Goal: Information Seeking & Learning: Learn about a topic

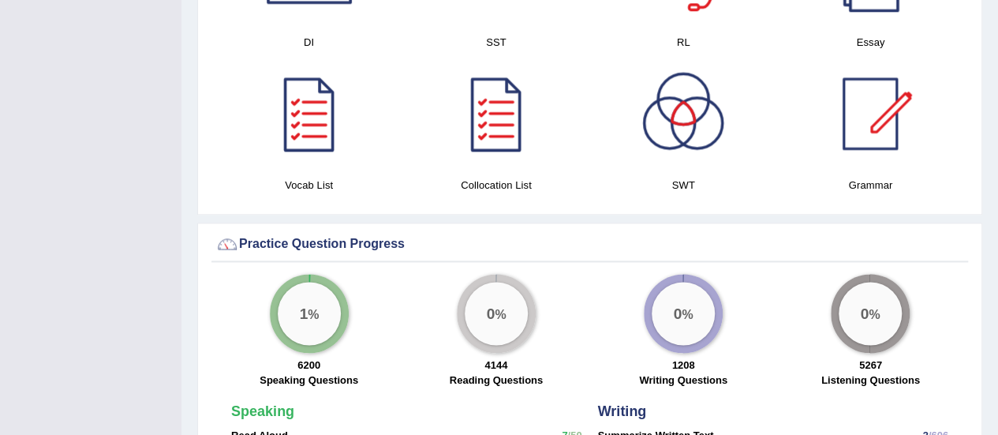
scroll to position [1025, 0]
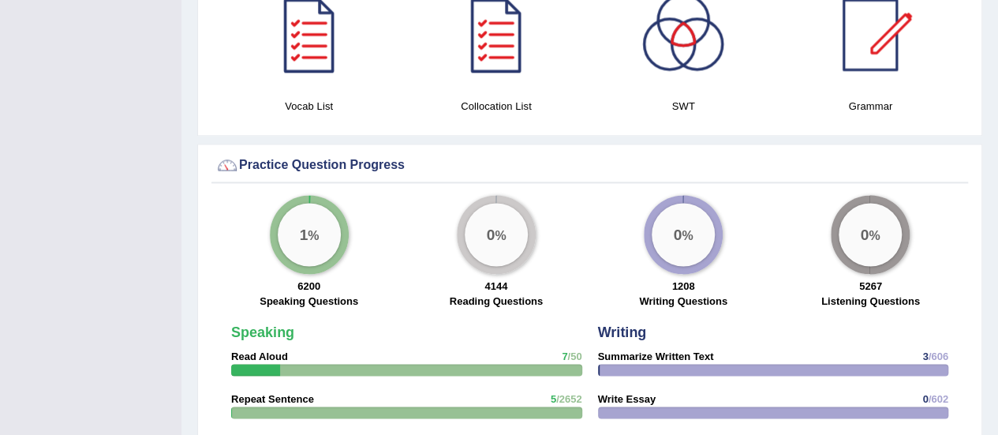
click at [492, 203] on div "0 %" at bounding box center [496, 234] width 63 height 63
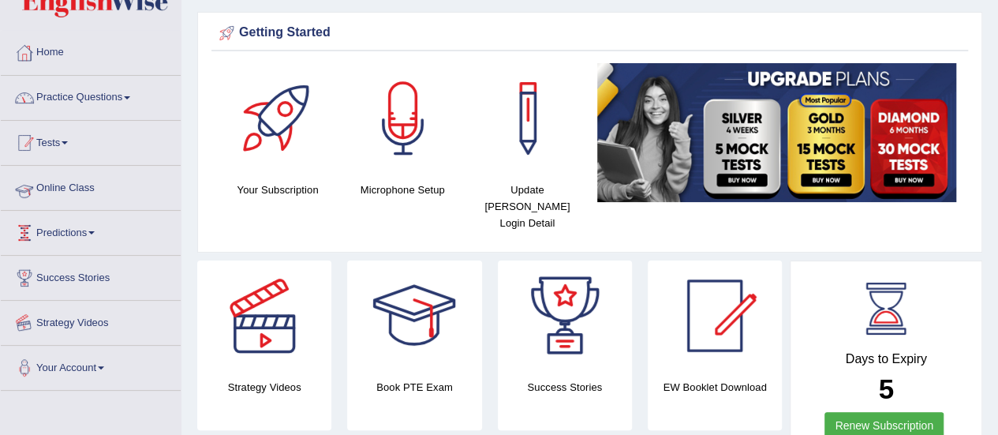
scroll to position [0, 0]
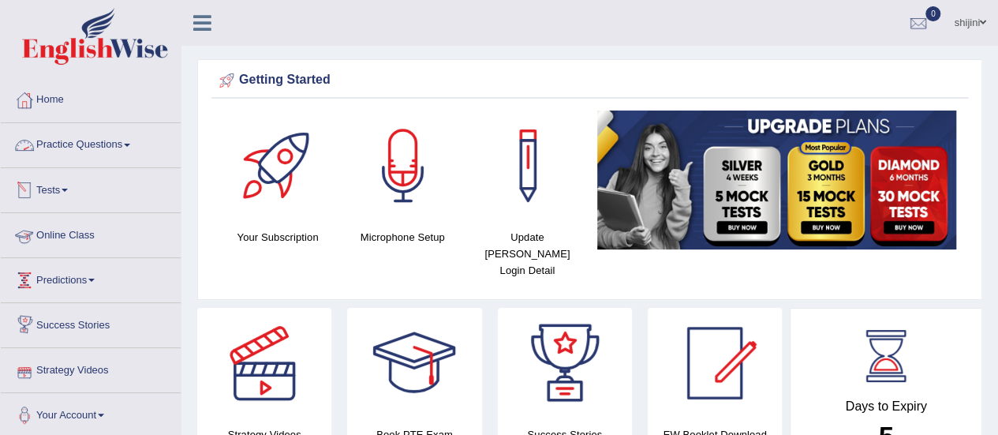
click at [103, 146] on link "Practice Questions" at bounding box center [91, 142] width 180 height 39
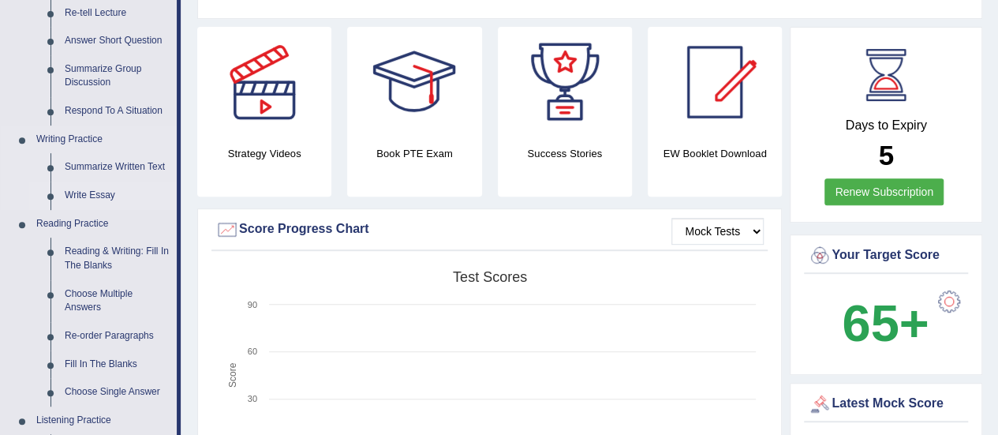
scroll to position [315, 0]
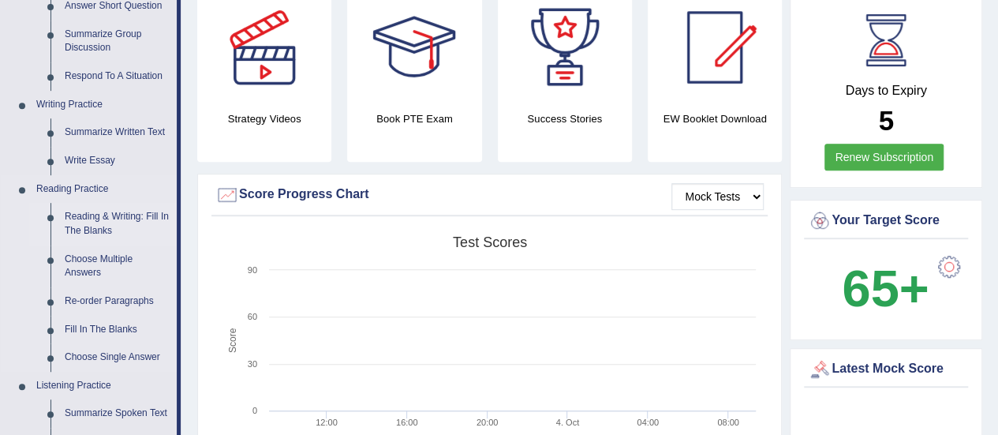
click at [118, 214] on link "Reading & Writing: Fill In The Blanks" at bounding box center [117, 224] width 119 height 42
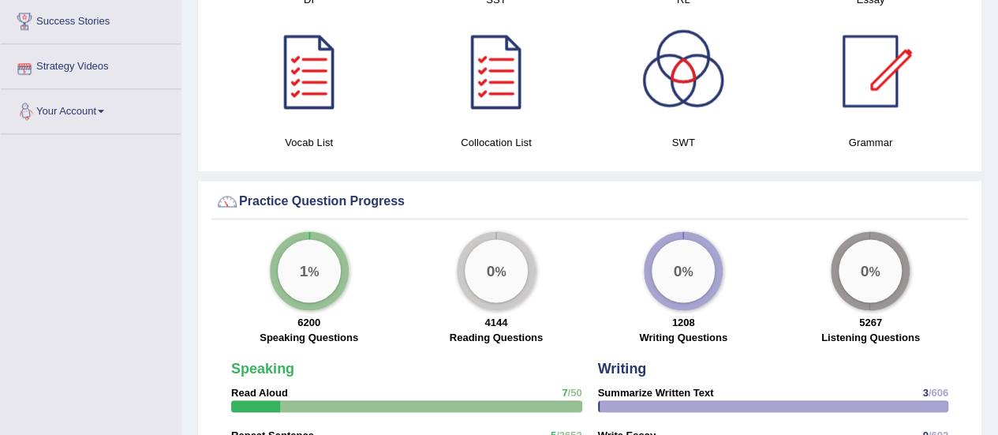
scroll to position [1013, 0]
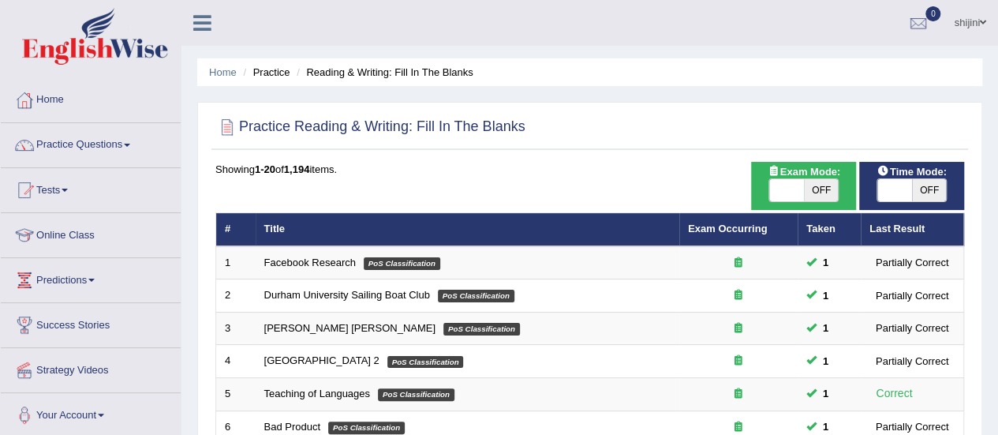
click at [130, 144] on span at bounding box center [127, 145] width 6 height 3
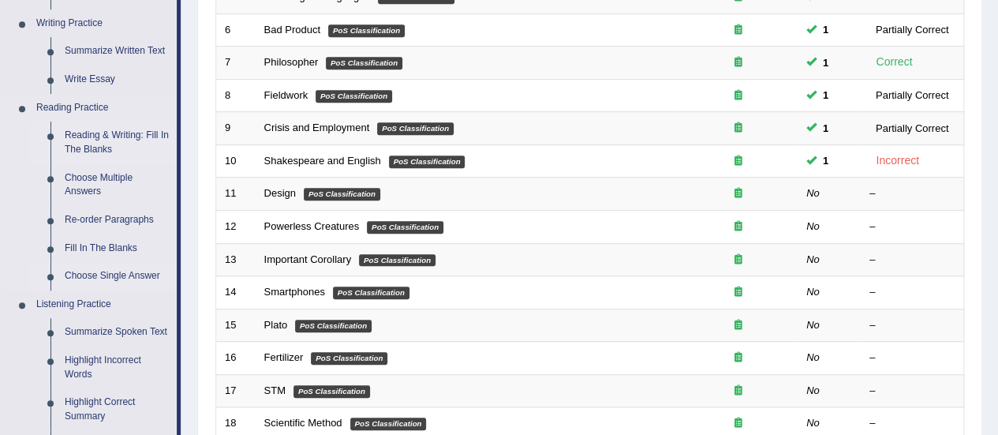
scroll to position [394, 0]
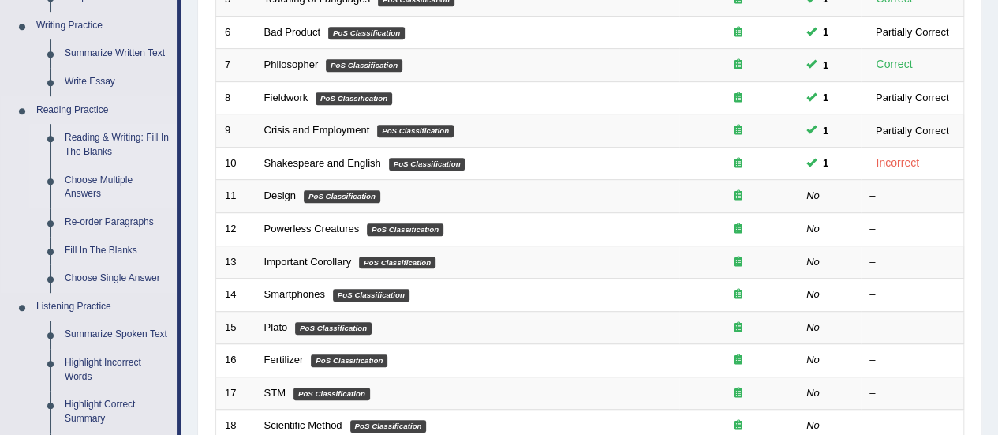
click at [110, 177] on link "Choose Multiple Answers" at bounding box center [117, 187] width 119 height 42
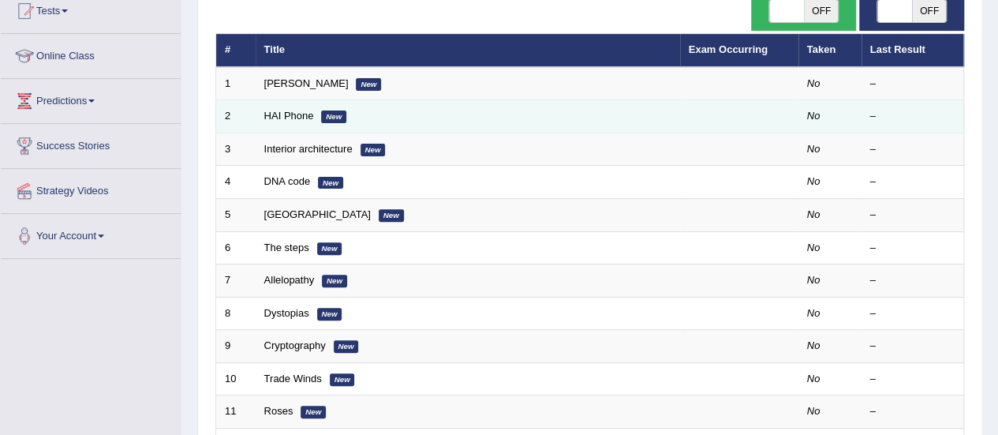
scroll to position [237, 0]
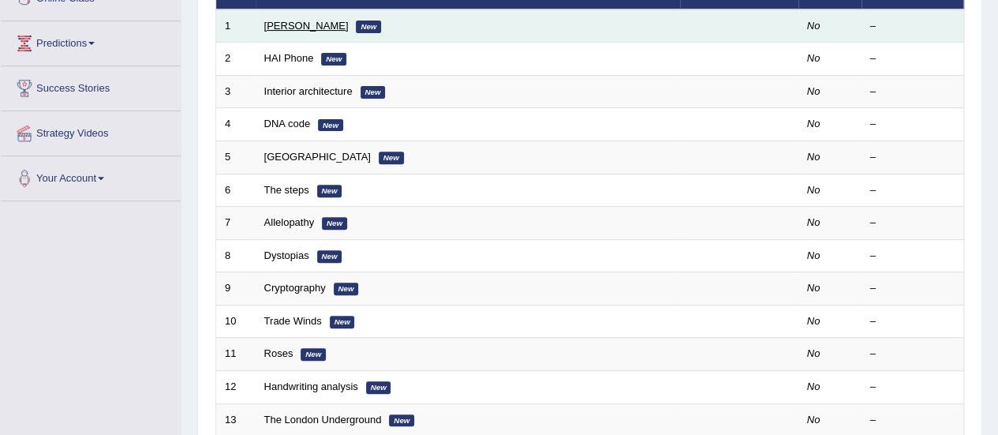
click at [274, 30] on link "[PERSON_NAME]" at bounding box center [306, 26] width 84 height 12
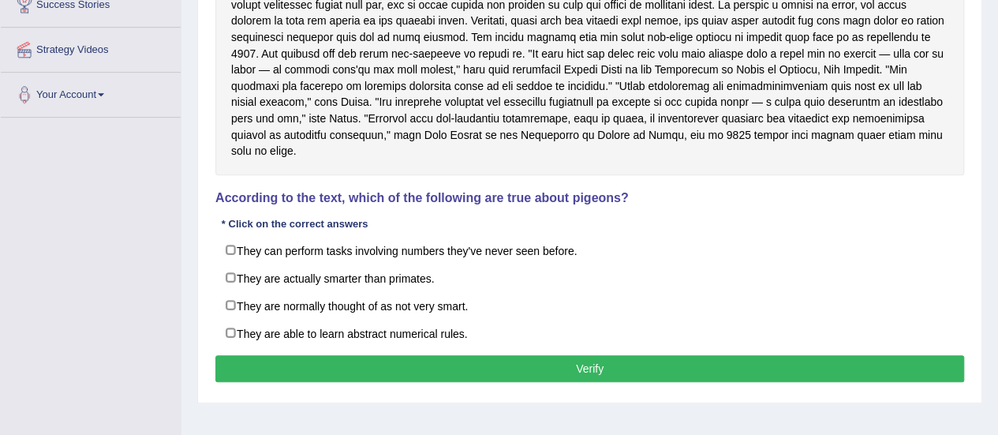
scroll to position [393, 0]
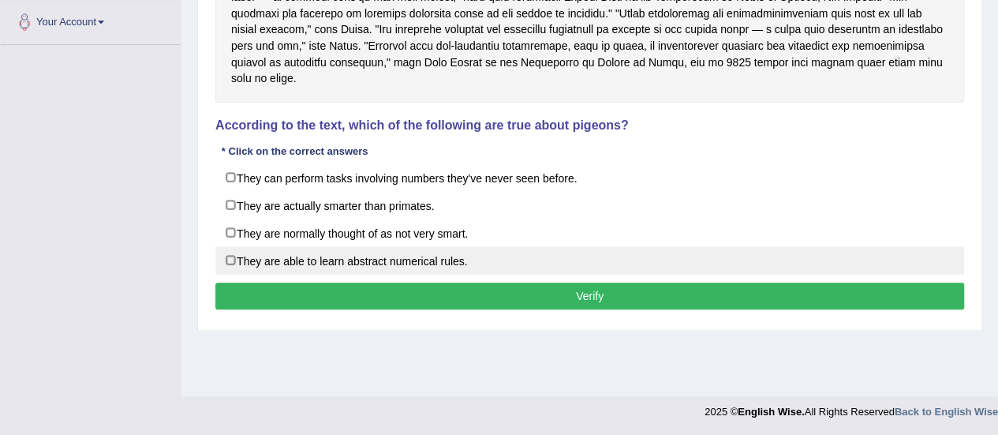
click at [231, 246] on label "They are able to learn abstract numerical rules." at bounding box center [589, 260] width 748 height 28
checkbox input "true"
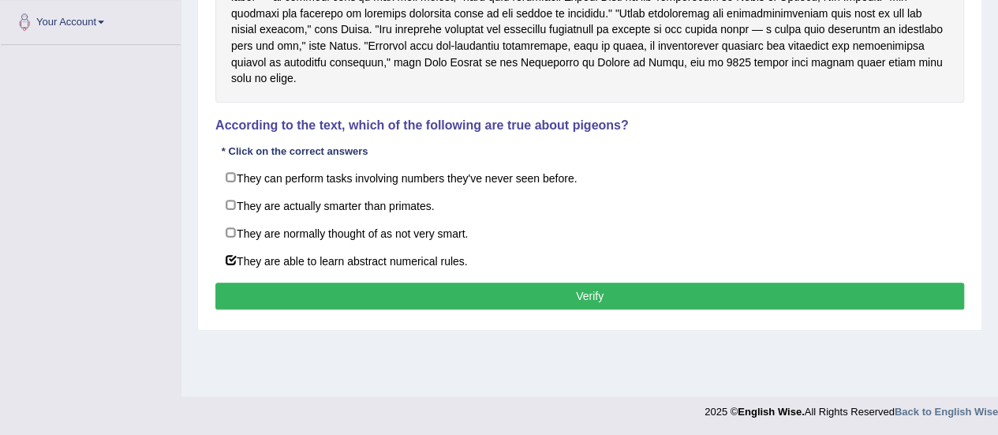
click at [549, 282] on button "Verify" at bounding box center [589, 295] width 748 height 27
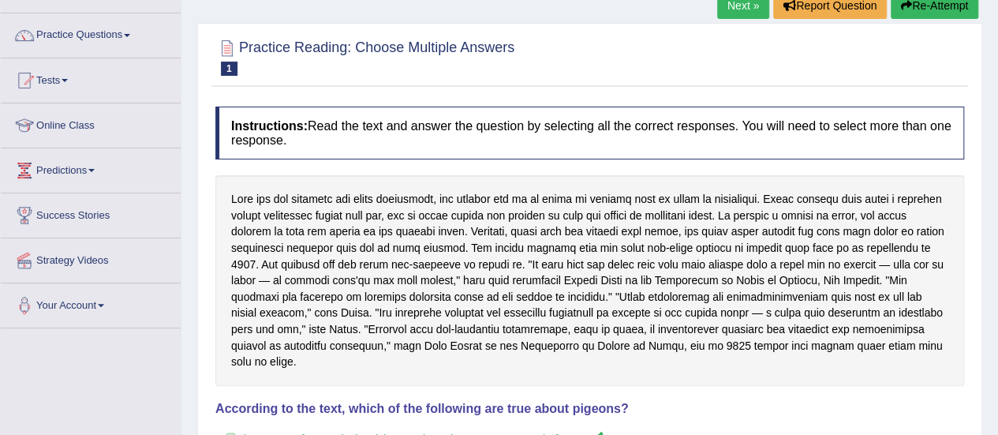
scroll to position [0, 0]
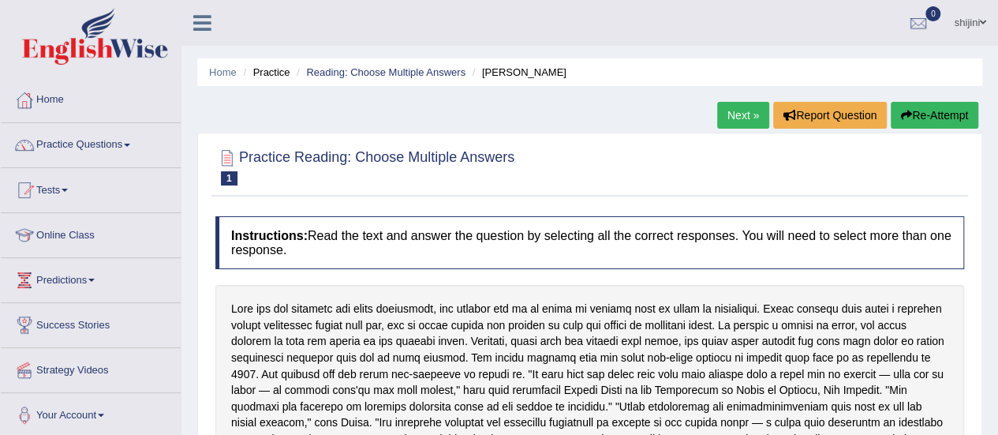
click at [734, 116] on link "Next »" at bounding box center [743, 115] width 52 height 27
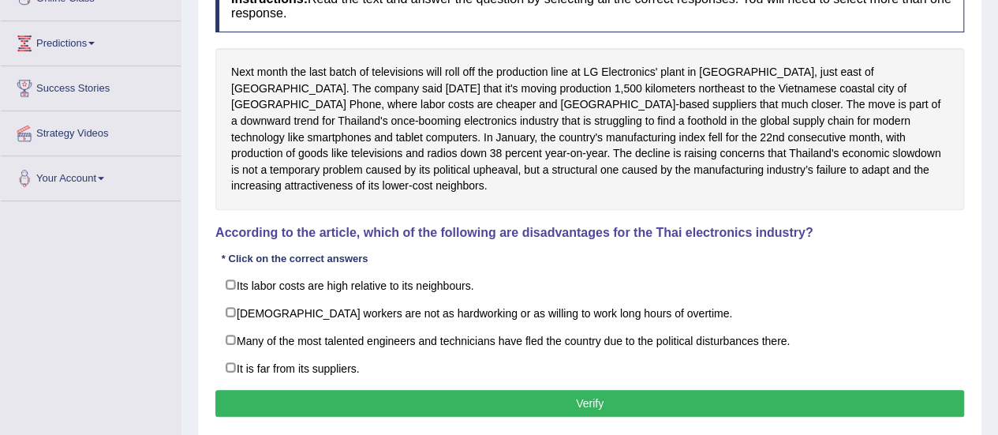
click at [427, 67] on div "Next month the last batch of televisions will roll off the production line at L…" at bounding box center [589, 129] width 748 height 162
drag, startPoint x: 363, startPoint y: 58, endPoint x: 511, endPoint y: 241, distance: 235.5
click at [511, 241] on div "Instructions: Read the text and answer the question by selecting all the correc…" at bounding box center [589, 200] width 756 height 457
